Goal: Check status: Check status

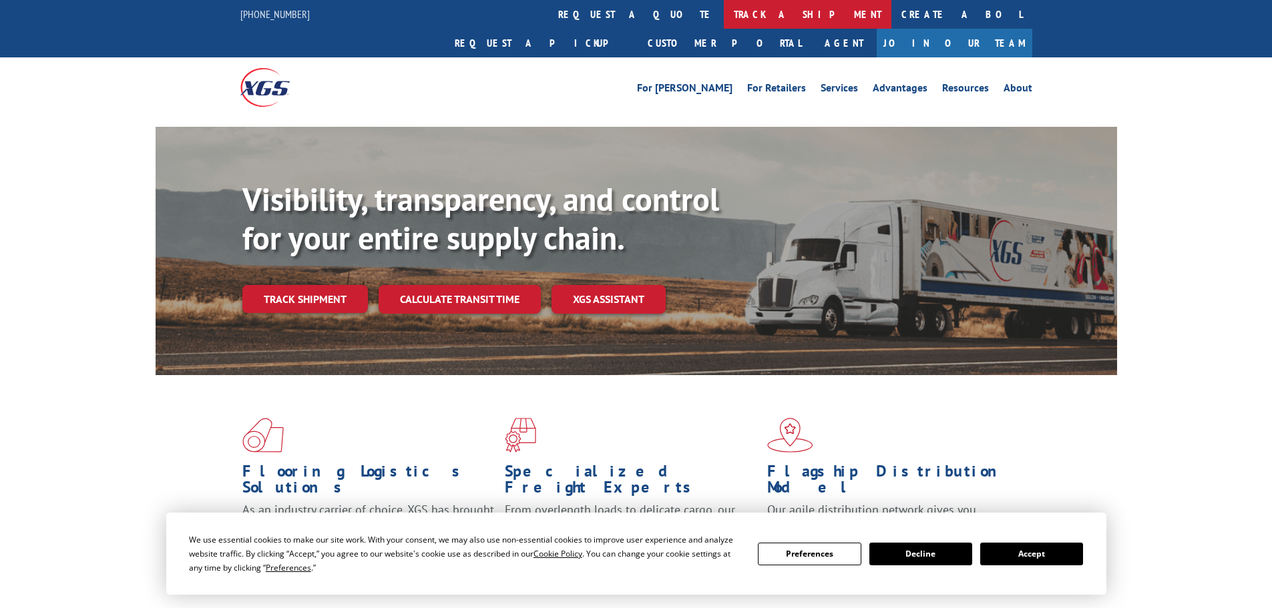
click at [724, 17] on link "track a shipment" at bounding box center [808, 14] width 168 height 29
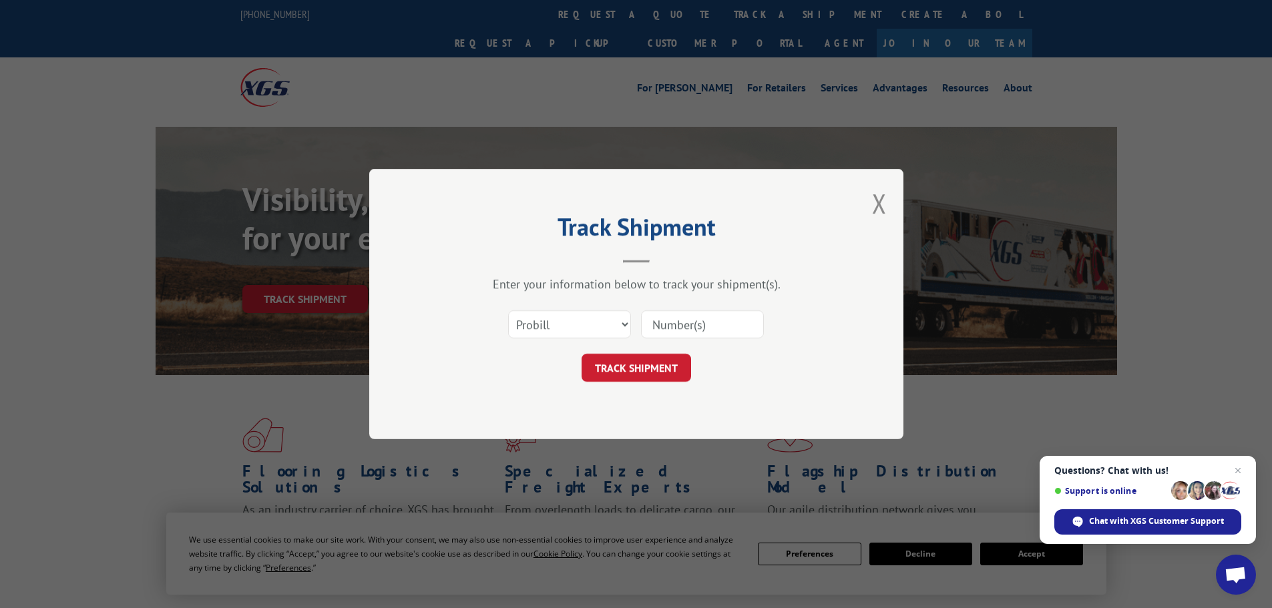
paste input "17450655"
type input "17450655"
click at [614, 373] on button "TRACK SHIPMENT" at bounding box center [637, 368] width 110 height 28
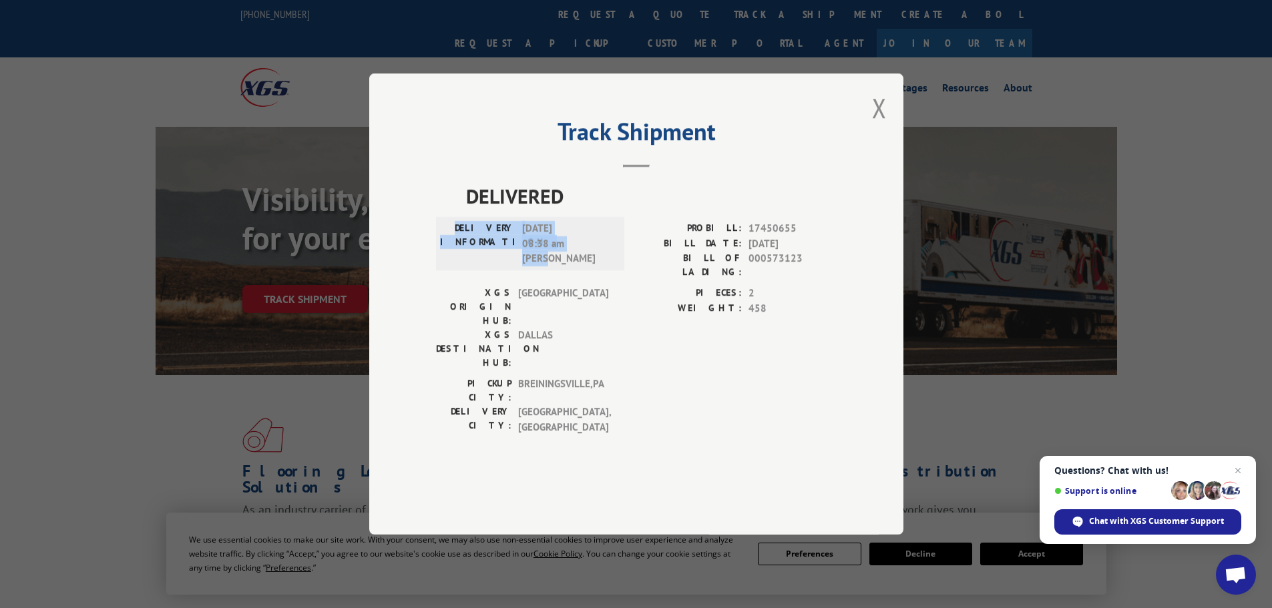
drag, startPoint x: 475, startPoint y: 262, endPoint x: 576, endPoint y: 296, distance: 106.4
click at [576, 266] on div "DELIVERY INFORMATION: [DATE] 08:38 am [PERSON_NAME]" at bounding box center [530, 243] width 180 height 45
copy div "DELIVERY INFORMATION: [DATE] 08:38 am [PERSON_NAME]"
click at [883, 126] on button "Close modal" at bounding box center [879, 107] width 15 height 35
